Goal: Information Seeking & Learning: Learn about a topic

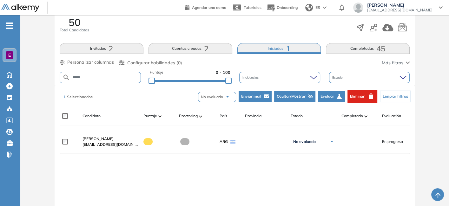
click at [91, 73] on form "*****" at bounding box center [100, 77] width 81 height 11
click at [102, 77] on input "*****" at bounding box center [105, 77] width 70 height 5
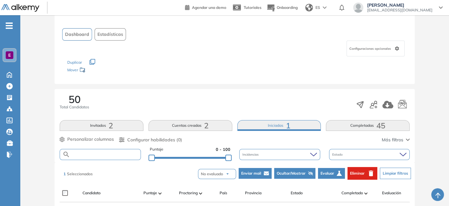
scroll to position [108, 0]
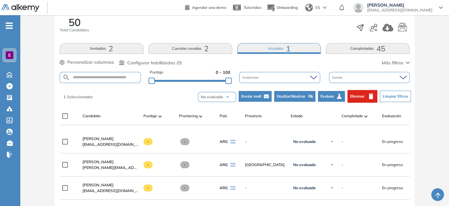
click at [359, 55] on div "50 Total Candidatos Invitados 2 Cuentas creadas 2 Iniciadas 1 Completadas 45 Pe…" at bounding box center [235, 49] width 360 height 74
click at [358, 49] on button "Completadas 45" at bounding box center [368, 48] width 84 height 11
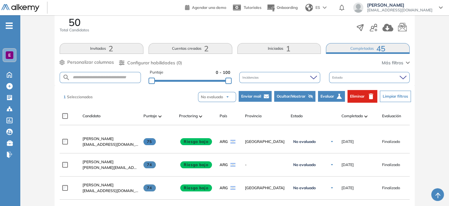
click at [365, 115] on img at bounding box center [365, 116] width 3 height 2
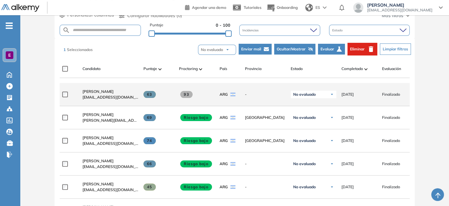
scroll to position [155, 0]
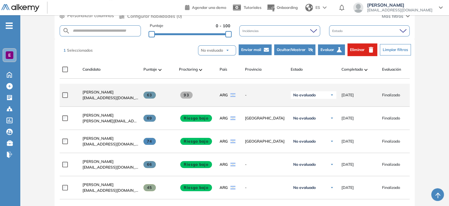
click at [186, 96] on span "93" at bounding box center [186, 95] width 12 height 7
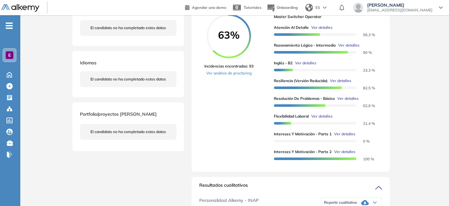
scroll to position [117, 0]
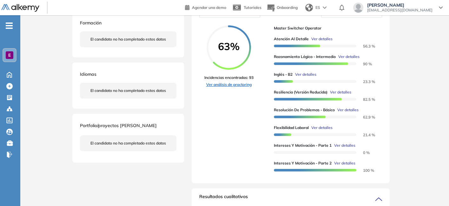
click at [243, 88] on link "Ver análisis de proctoring" at bounding box center [228, 85] width 49 height 6
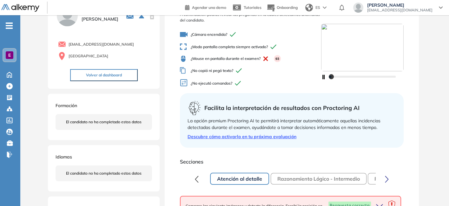
scroll to position [36, 0]
click at [215, 137] on link "Descubre cómo activarlo en tu próxima evaluación" at bounding box center [292, 137] width 208 height 7
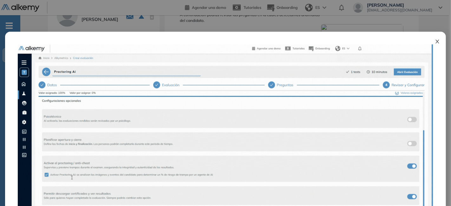
click at [438, 42] on icon "close" at bounding box center [437, 41] width 5 height 5
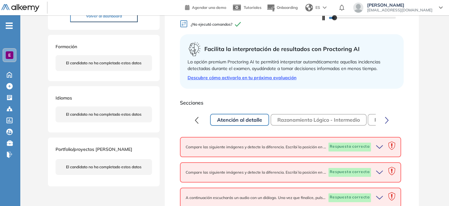
scroll to position [107, 0]
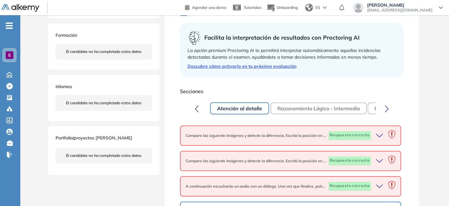
click at [330, 135] on span "Respuesta correcta" at bounding box center [349, 135] width 43 height 9
click at [383, 136] on icon "button" at bounding box center [380, 135] width 9 height 9
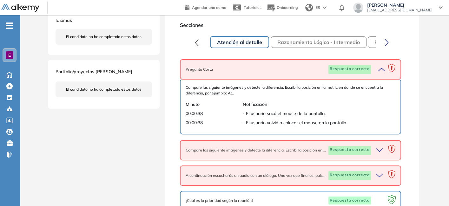
scroll to position [177, 0]
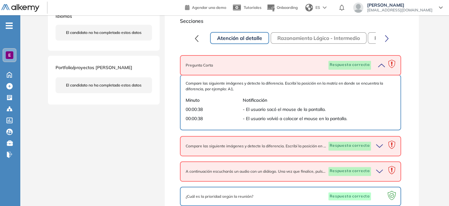
click at [380, 144] on icon "button" at bounding box center [380, 146] width 9 height 9
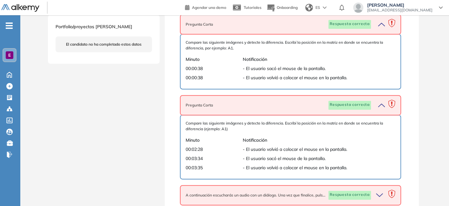
scroll to position [261, 0]
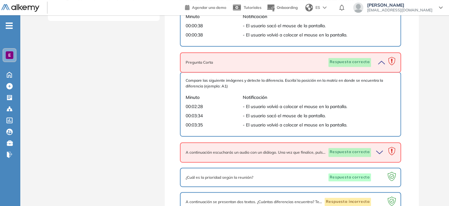
click at [382, 150] on icon "button" at bounding box center [380, 152] width 9 height 9
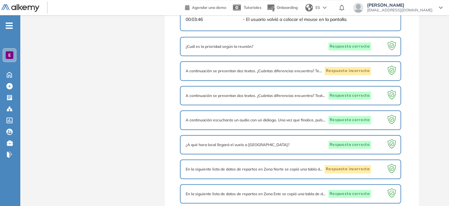
scroll to position [460, 0]
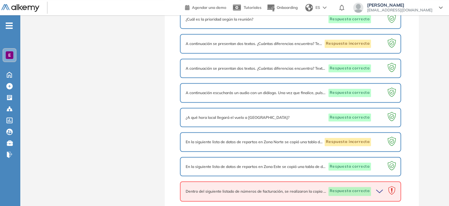
click at [380, 187] on icon "button" at bounding box center [380, 191] width 9 height 9
click at [379, 187] on icon "button" at bounding box center [380, 191] width 9 height 9
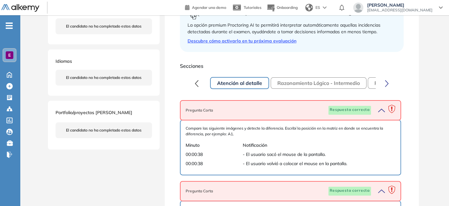
scroll to position [90, 0]
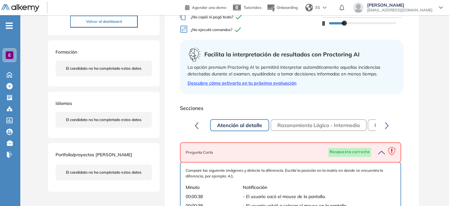
click at [314, 126] on button "Razonamiento Lógico - Intermedio" at bounding box center [319, 125] width 96 height 11
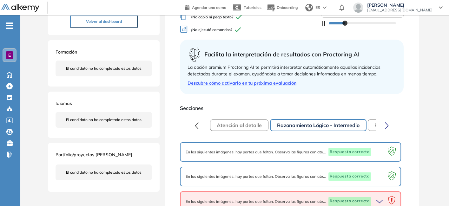
scroll to position [146, 0]
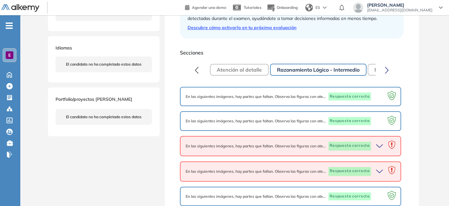
click at [381, 146] on icon "button" at bounding box center [380, 146] width 9 height 9
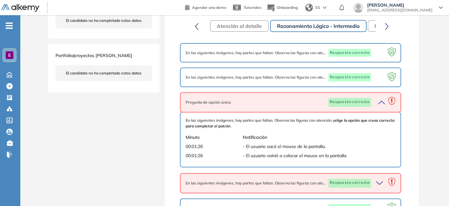
scroll to position [193, 0]
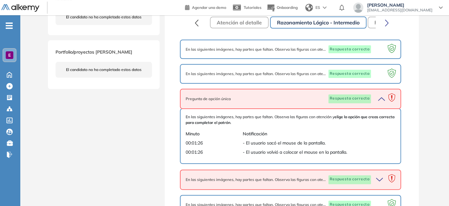
click at [377, 178] on icon "button" at bounding box center [380, 179] width 9 height 9
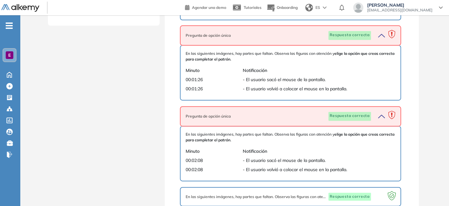
scroll to position [0, 0]
